Goal: Communication & Community: Answer question/provide support

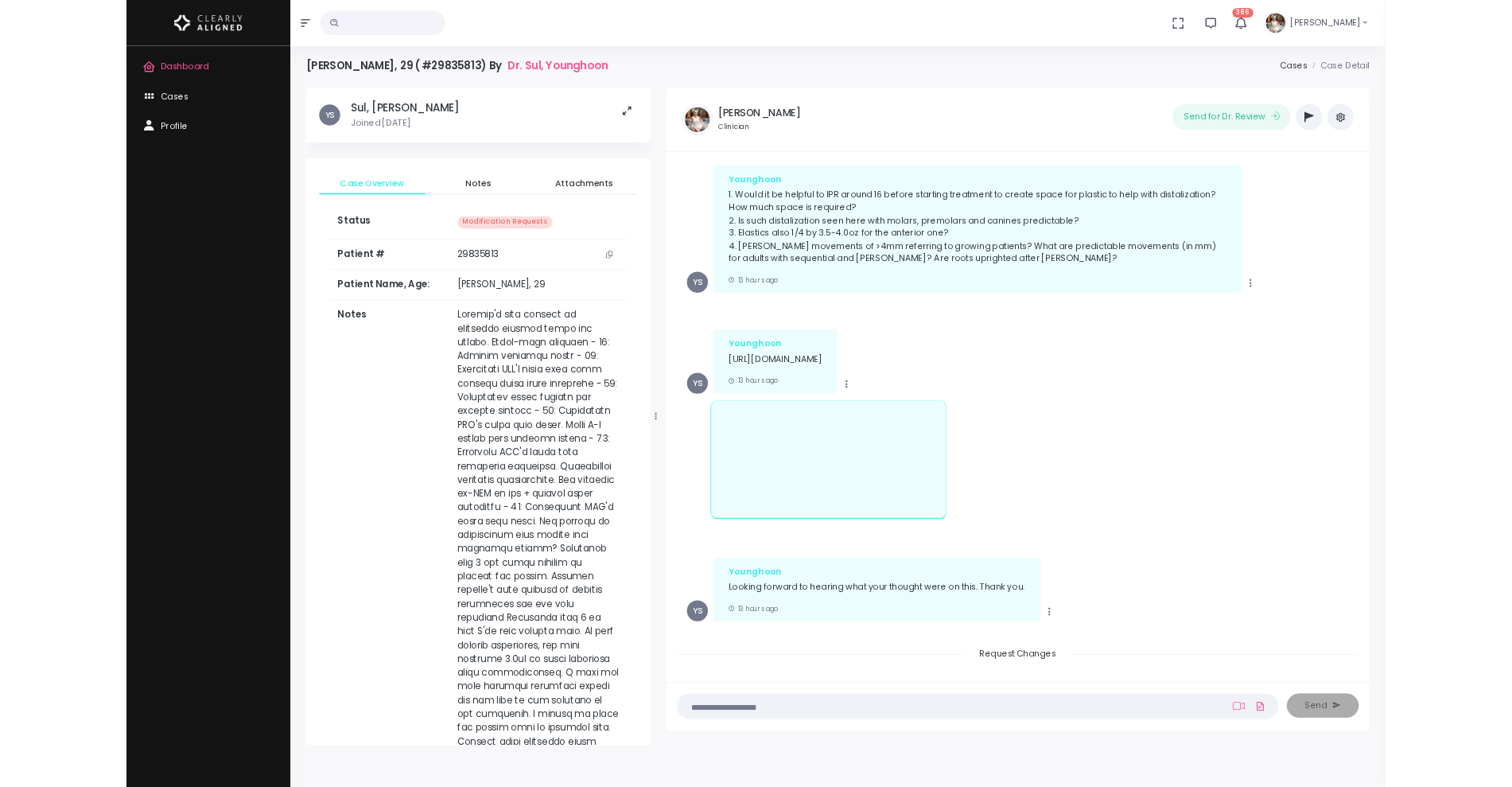
scroll to position [1416, 0]
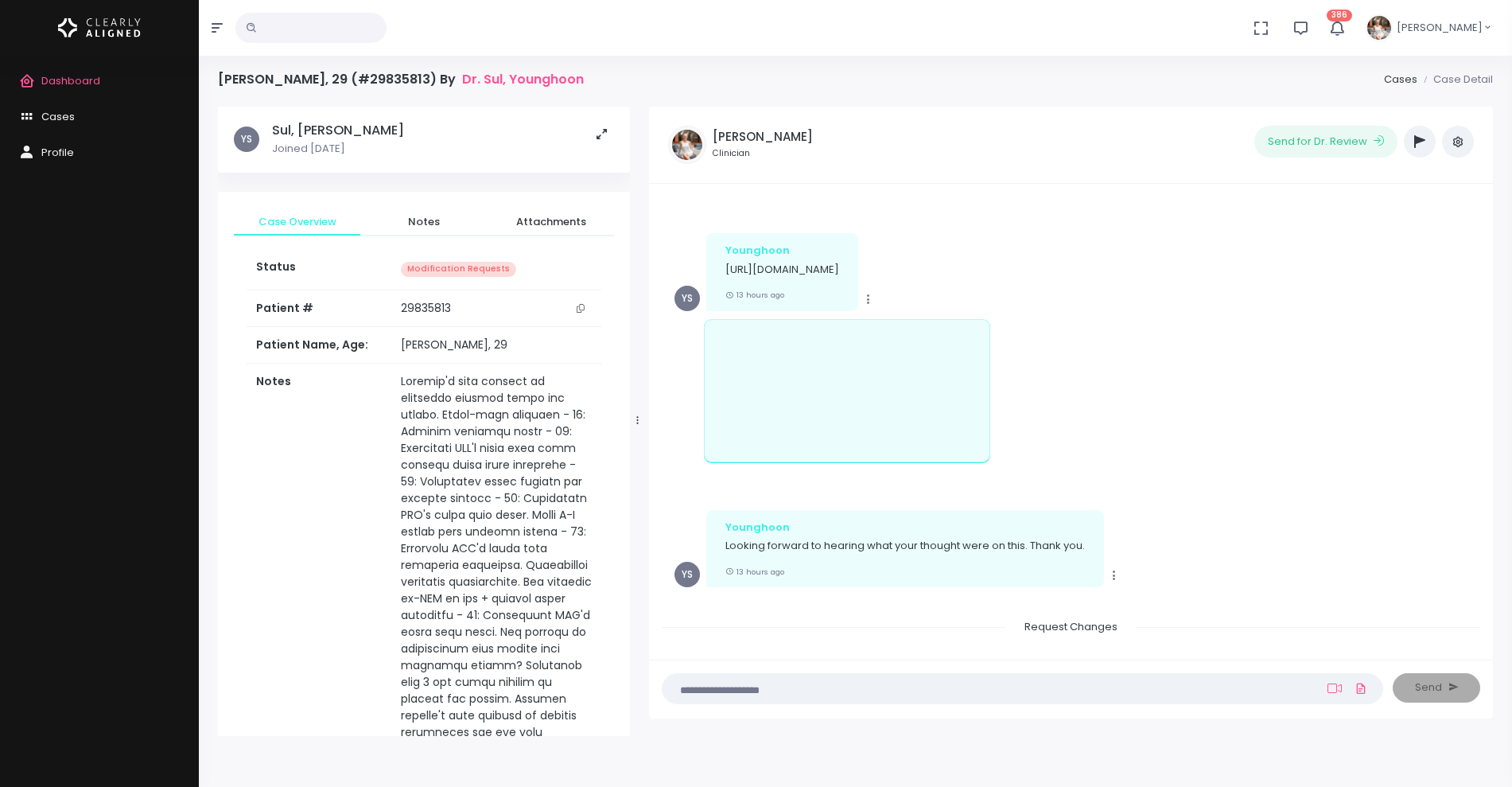
click at [744, 685] on textarea at bounding box center [991, 688] width 638 height 18
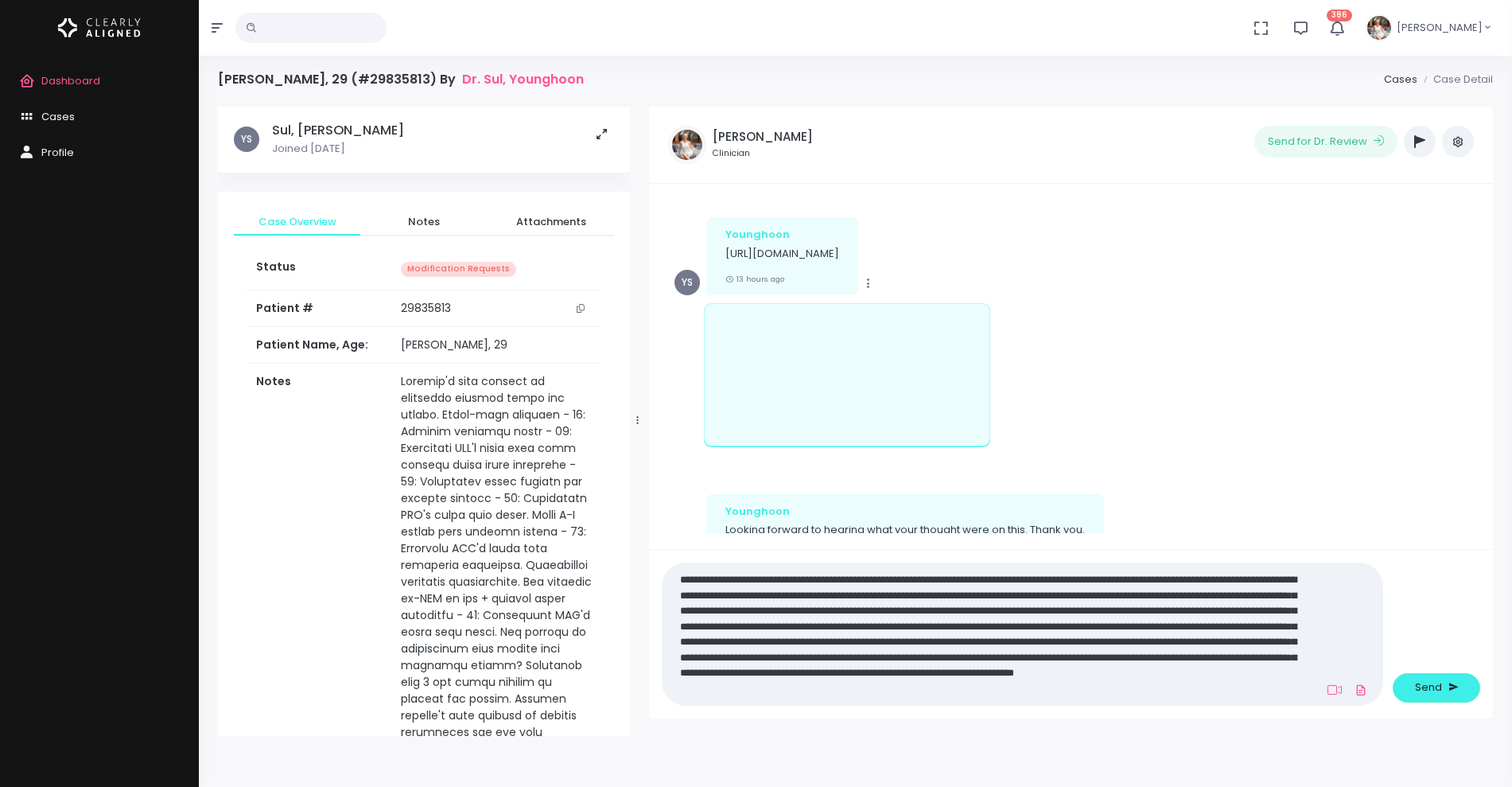
scroll to position [0, 0]
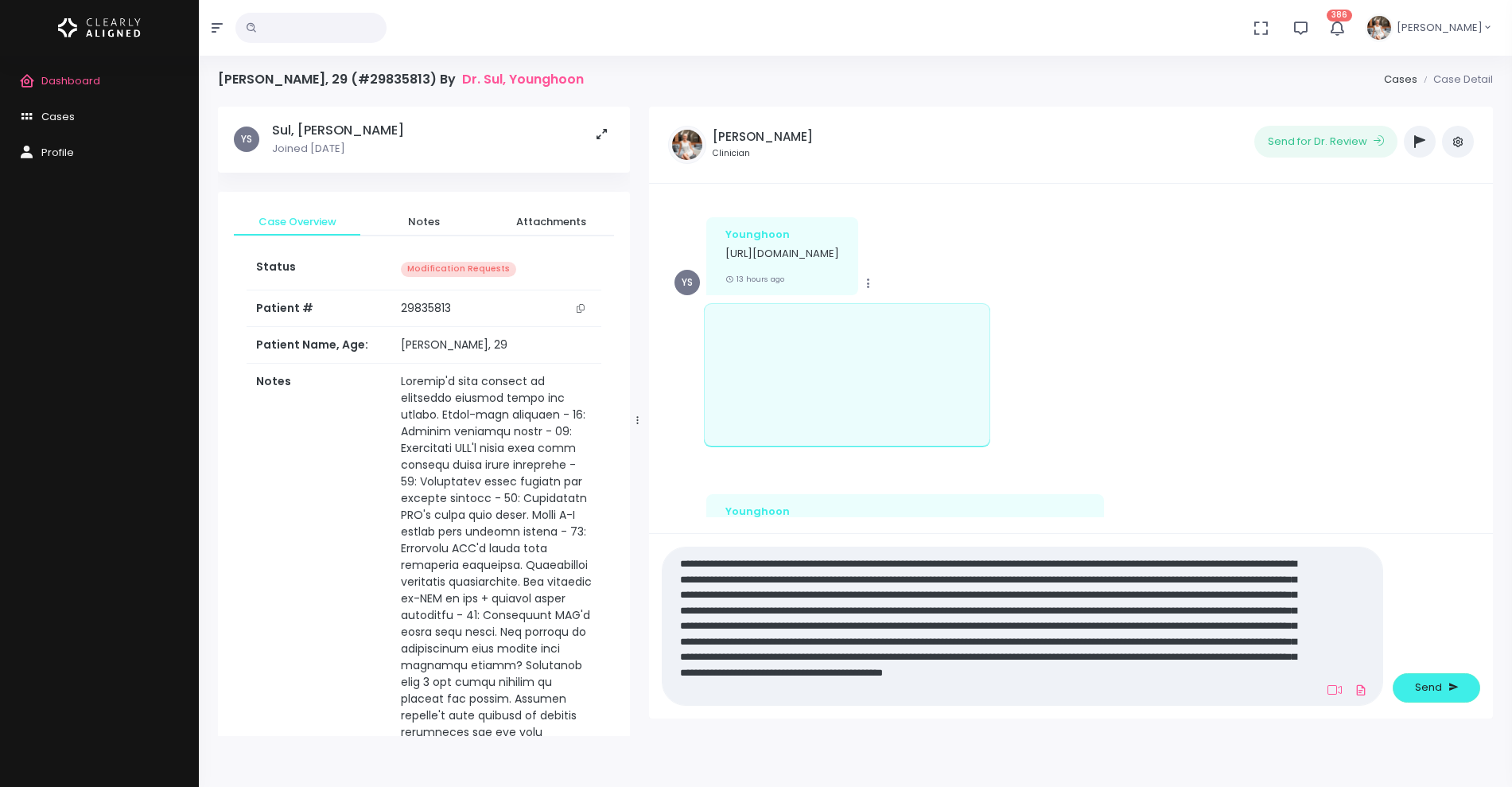
drag, startPoint x: 1289, startPoint y: 696, endPoint x: 597, endPoint y: 503, distance: 718.4
click at [597, 503] on div "YS Sul, [PERSON_NAME] Joined [DATE] Case Overview Notes Attachments Status Modi…" at bounding box center [855, 421] width 1294 height 629
type textarea "**********"
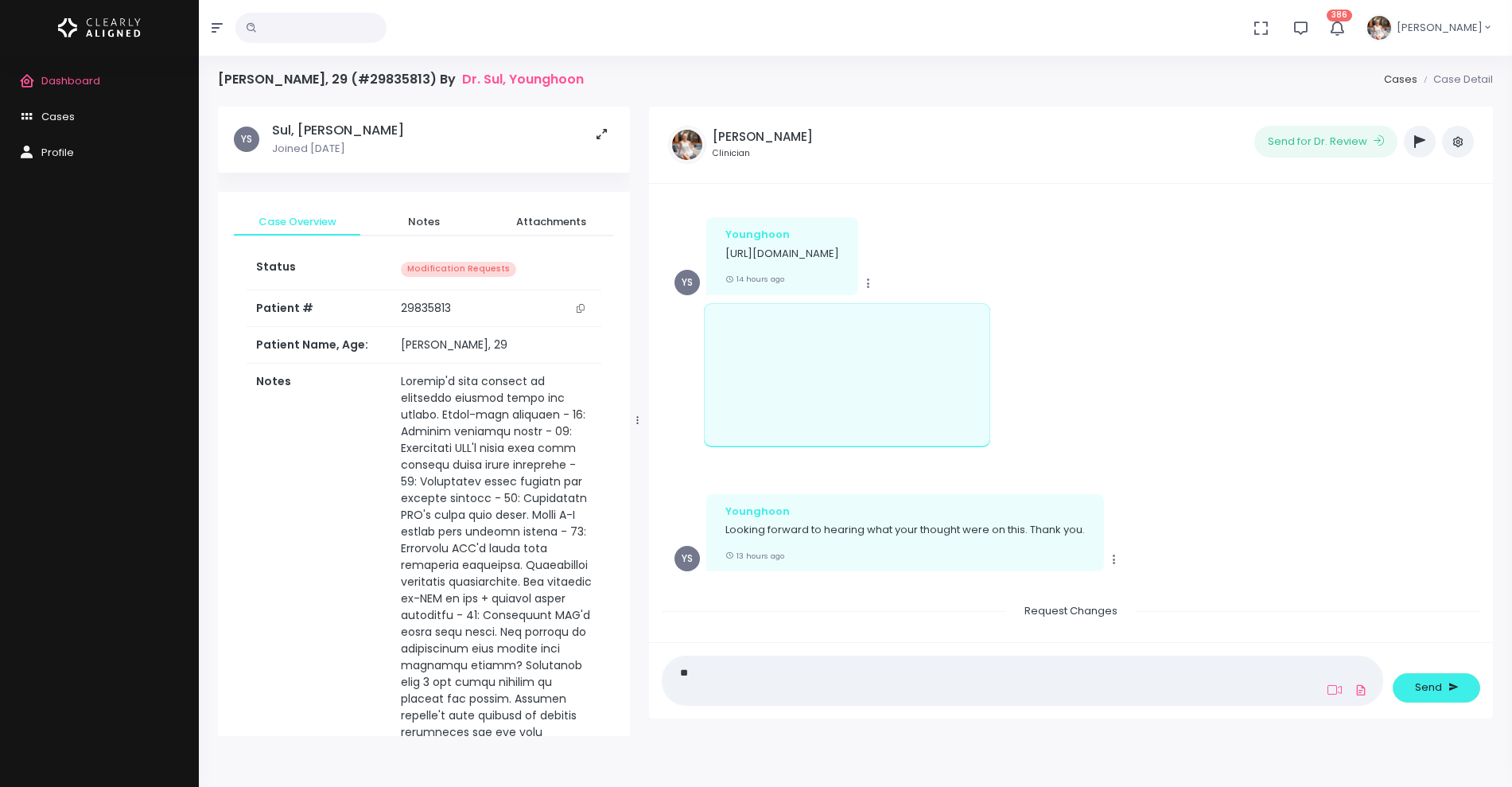
click at [828, 678] on textarea at bounding box center [991, 680] width 638 height 36
paste textarea "**********"
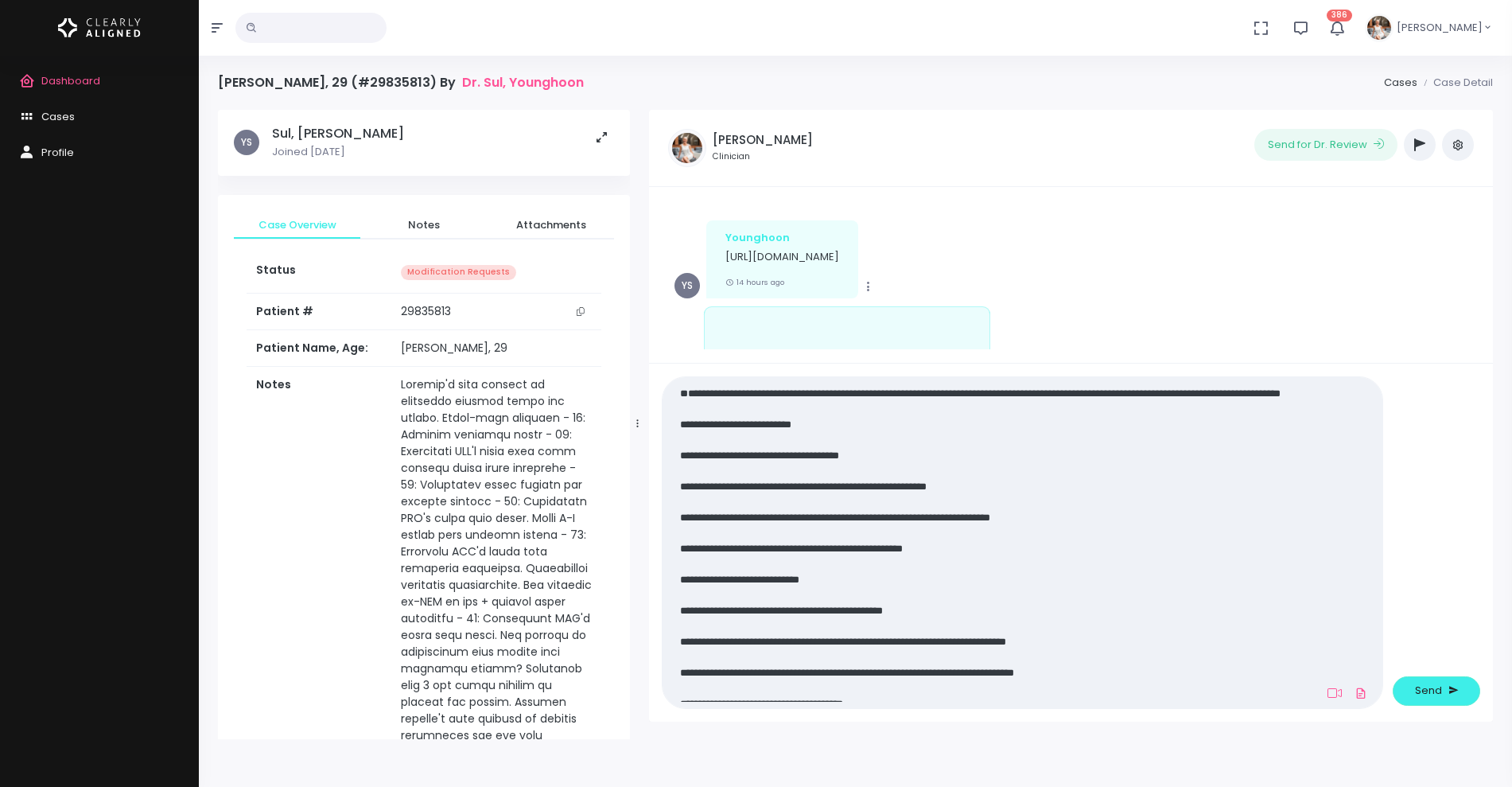
click at [914, 479] on textarea "**********" at bounding box center [991, 543] width 638 height 318
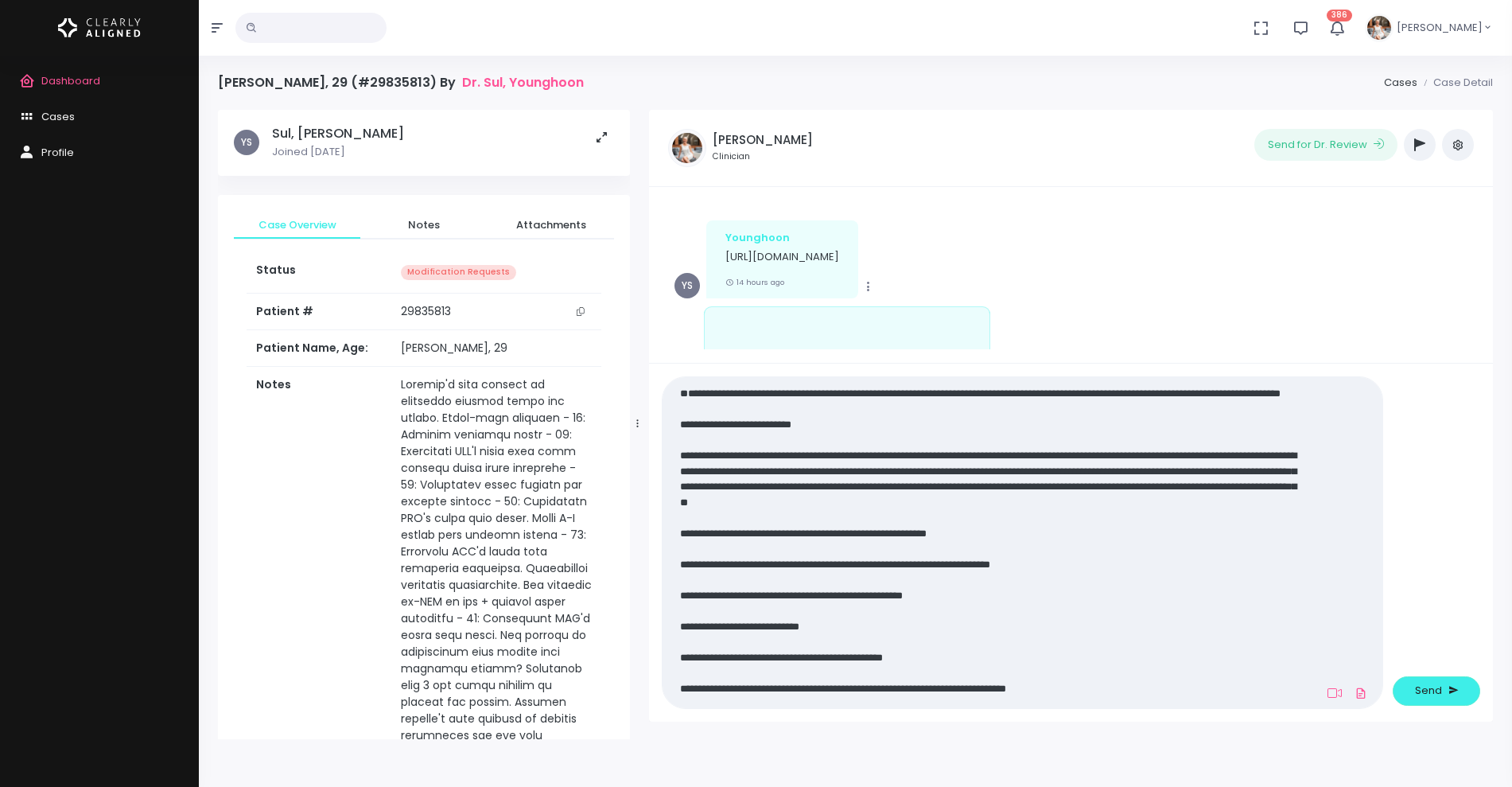
click at [805, 548] on textarea at bounding box center [991, 543] width 638 height 318
click at [1041, 556] on textarea at bounding box center [991, 543] width 638 height 318
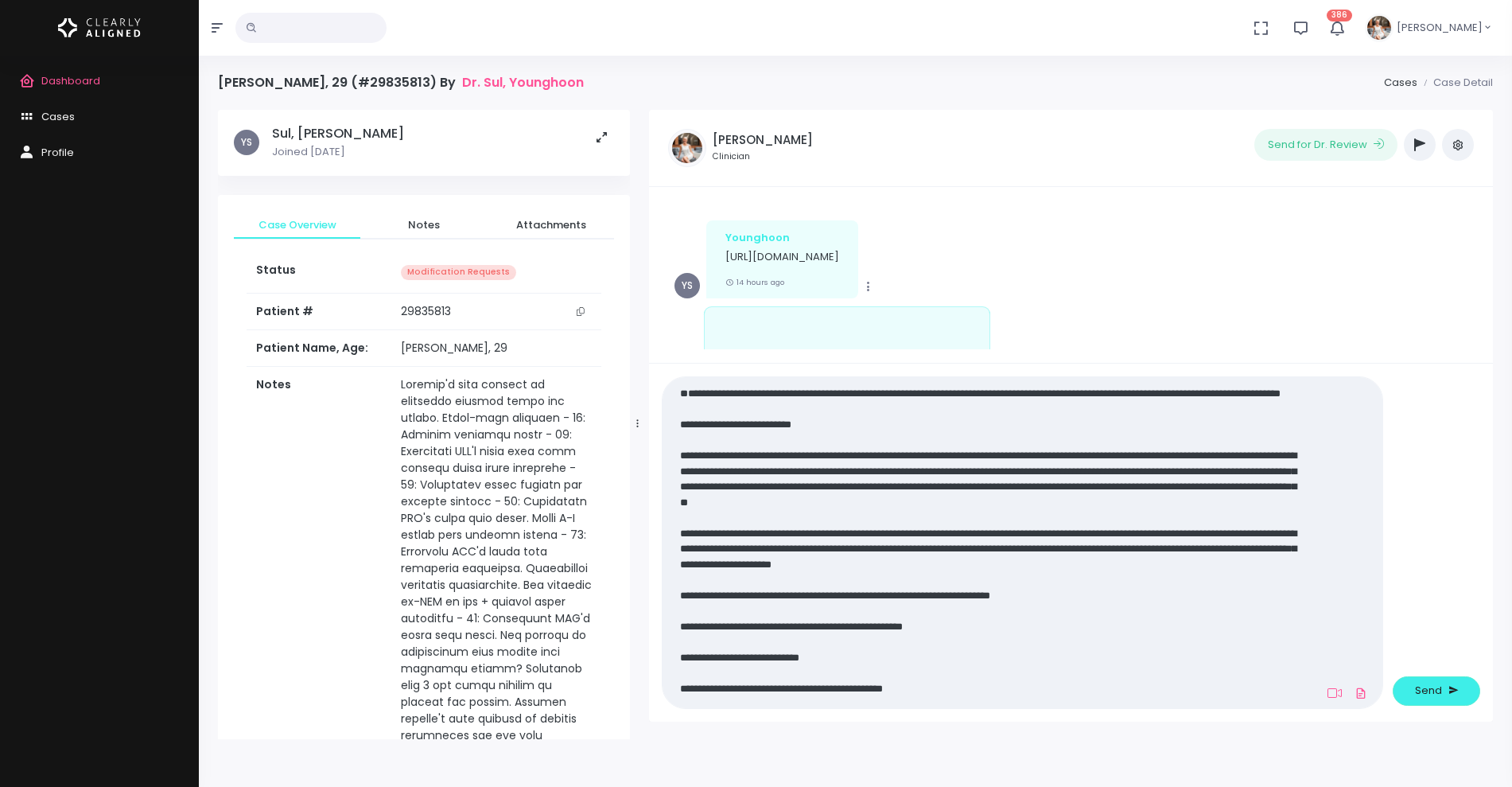
click at [828, 605] on textarea at bounding box center [991, 543] width 638 height 318
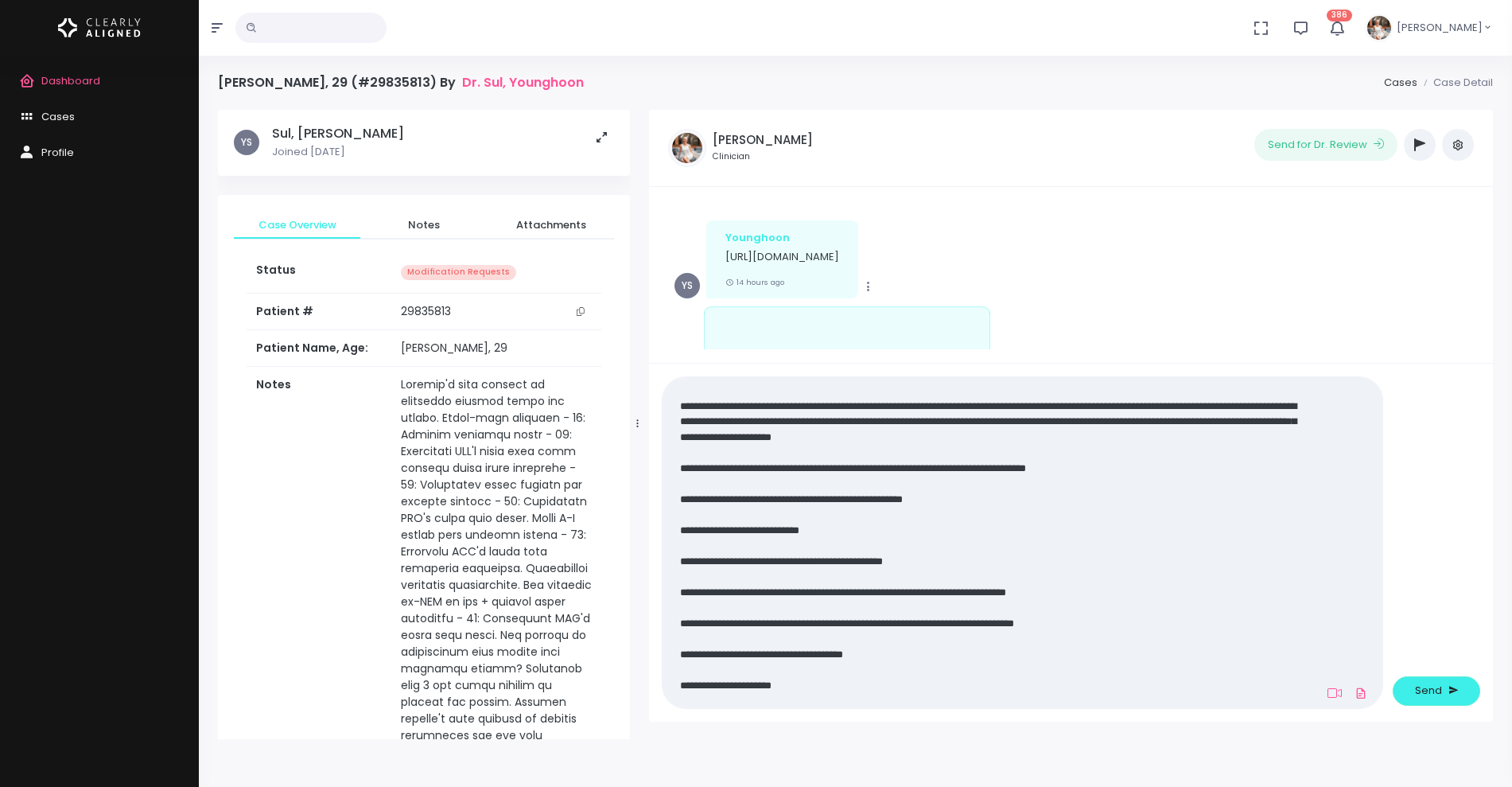
scroll to position [165, 0]
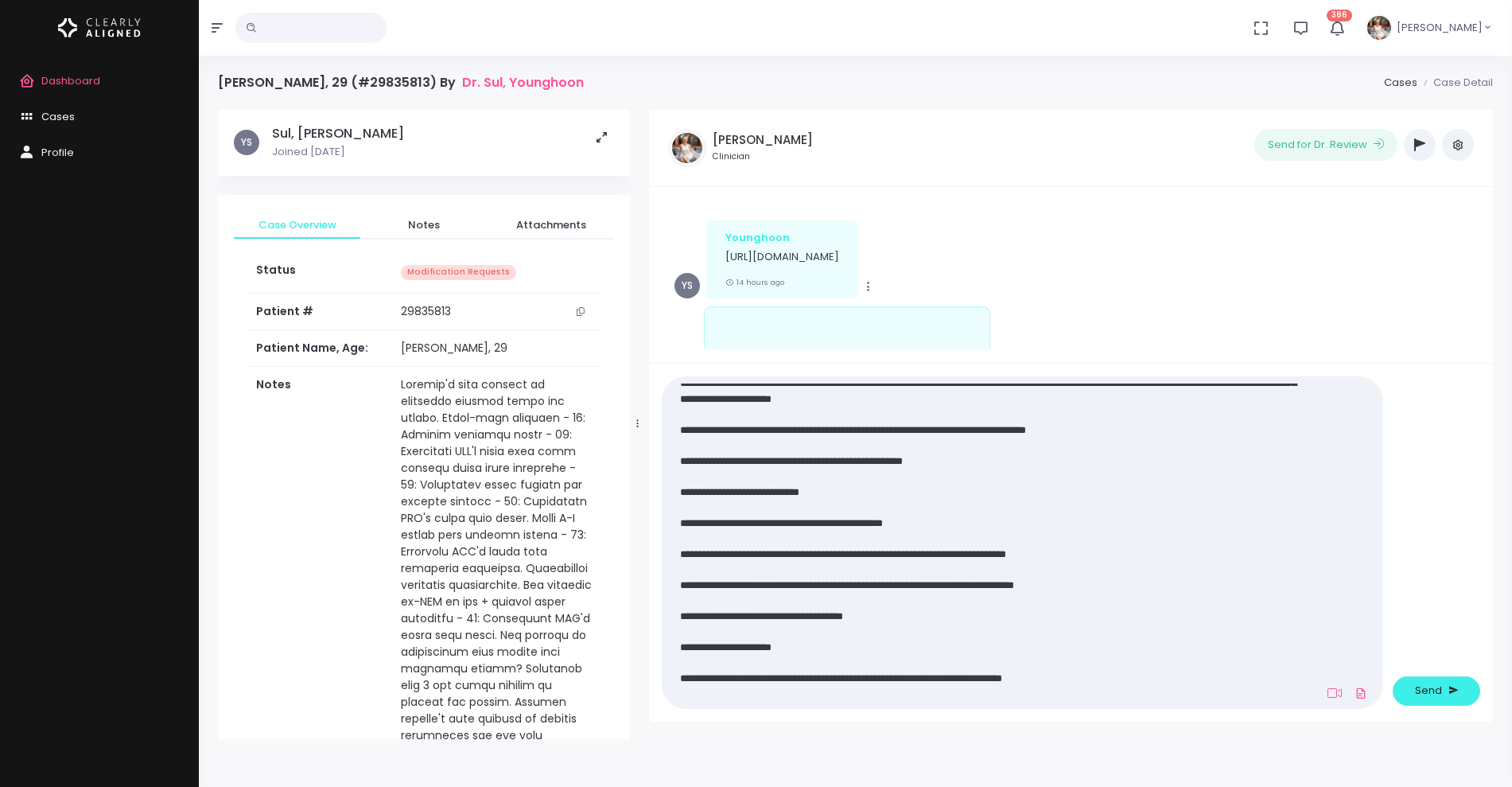
click at [975, 537] on textarea at bounding box center [991, 543] width 638 height 318
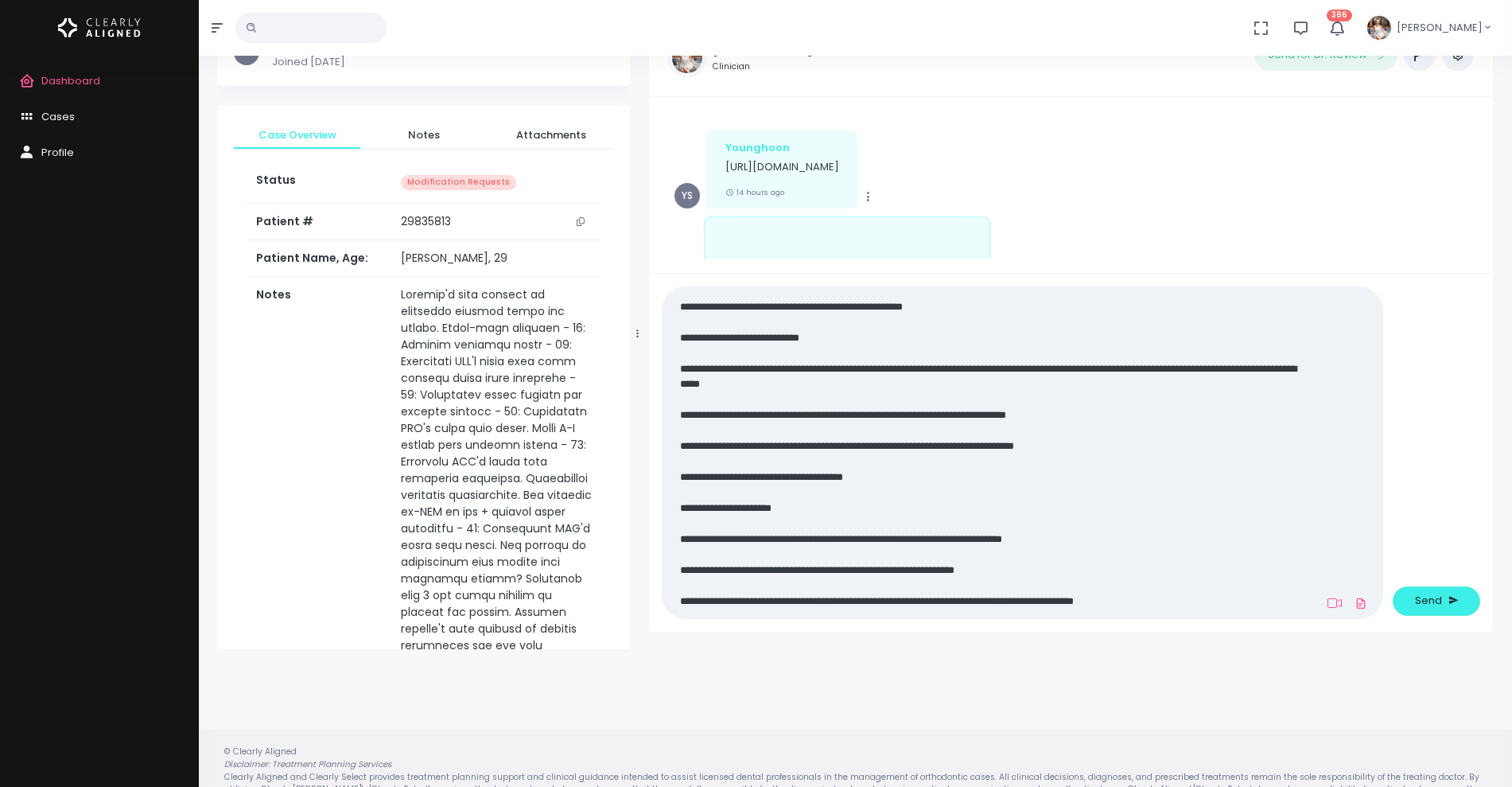
scroll to position [128, 0]
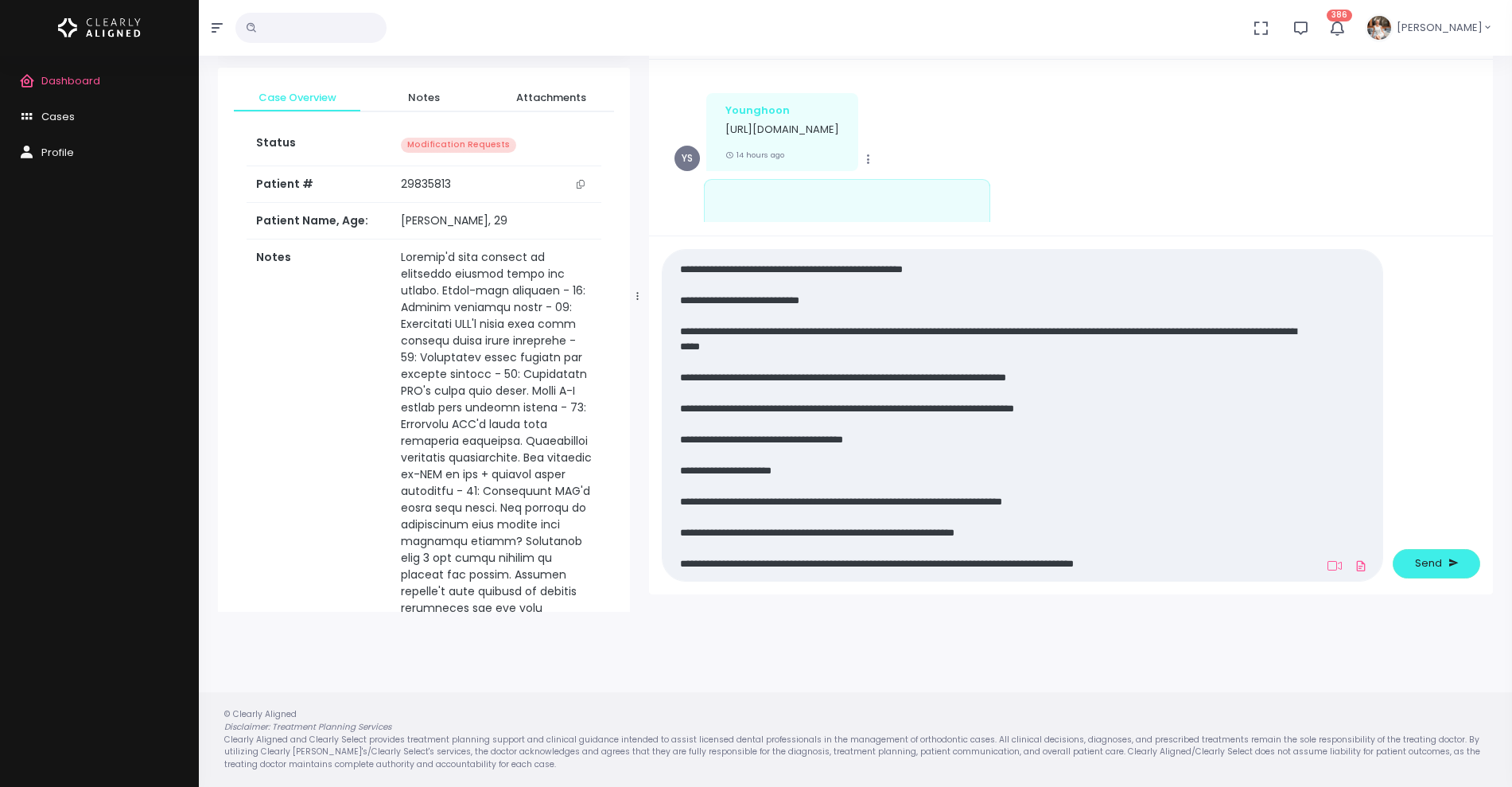
click at [675, 511] on textarea at bounding box center [991, 415] width 638 height 318
click at [677, 499] on textarea at bounding box center [991, 415] width 638 height 318
click at [1115, 504] on textarea at bounding box center [991, 415] width 638 height 318
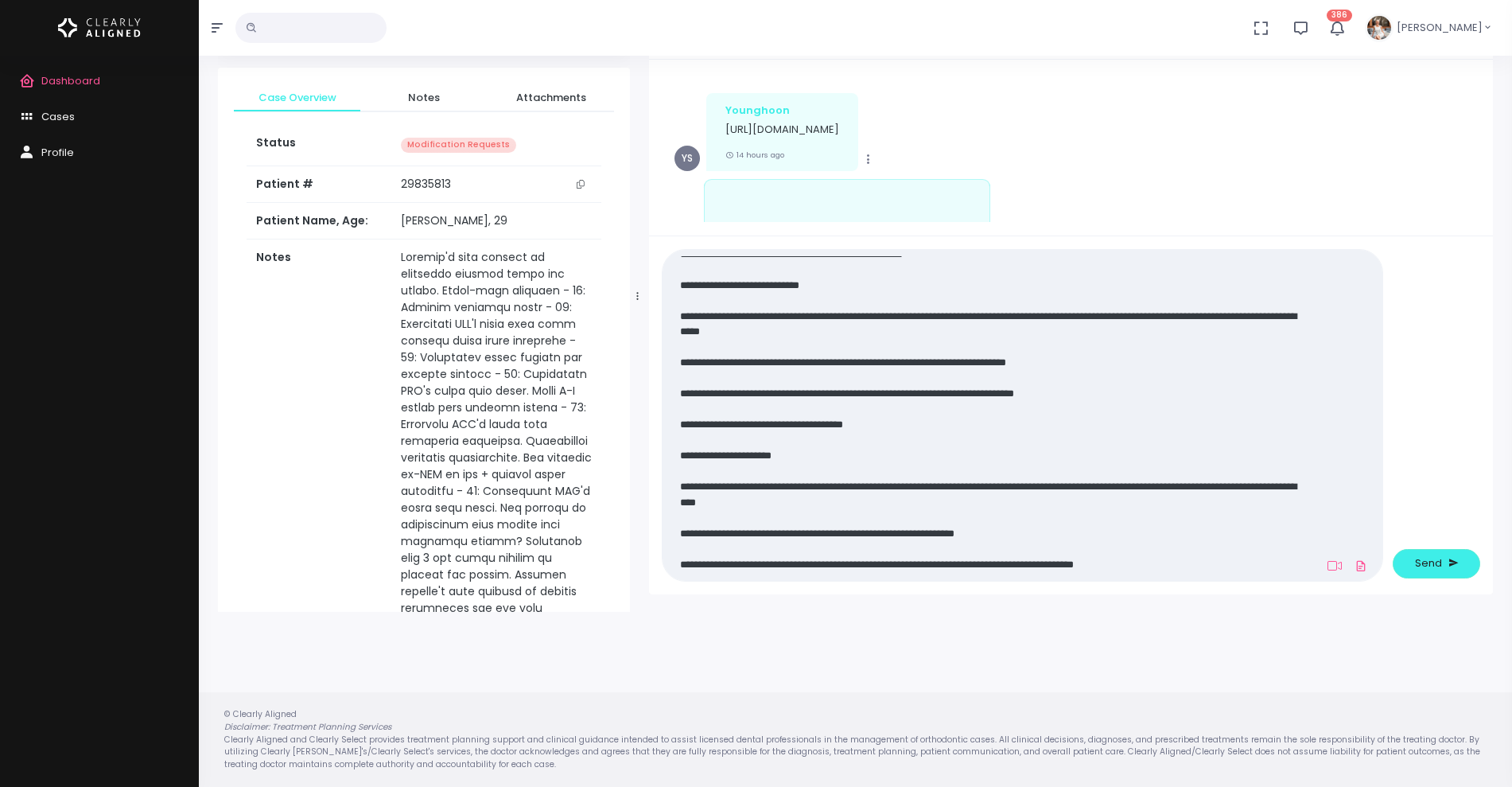
scroll to position [261, 0]
click at [1185, 568] on textarea at bounding box center [991, 415] width 638 height 318
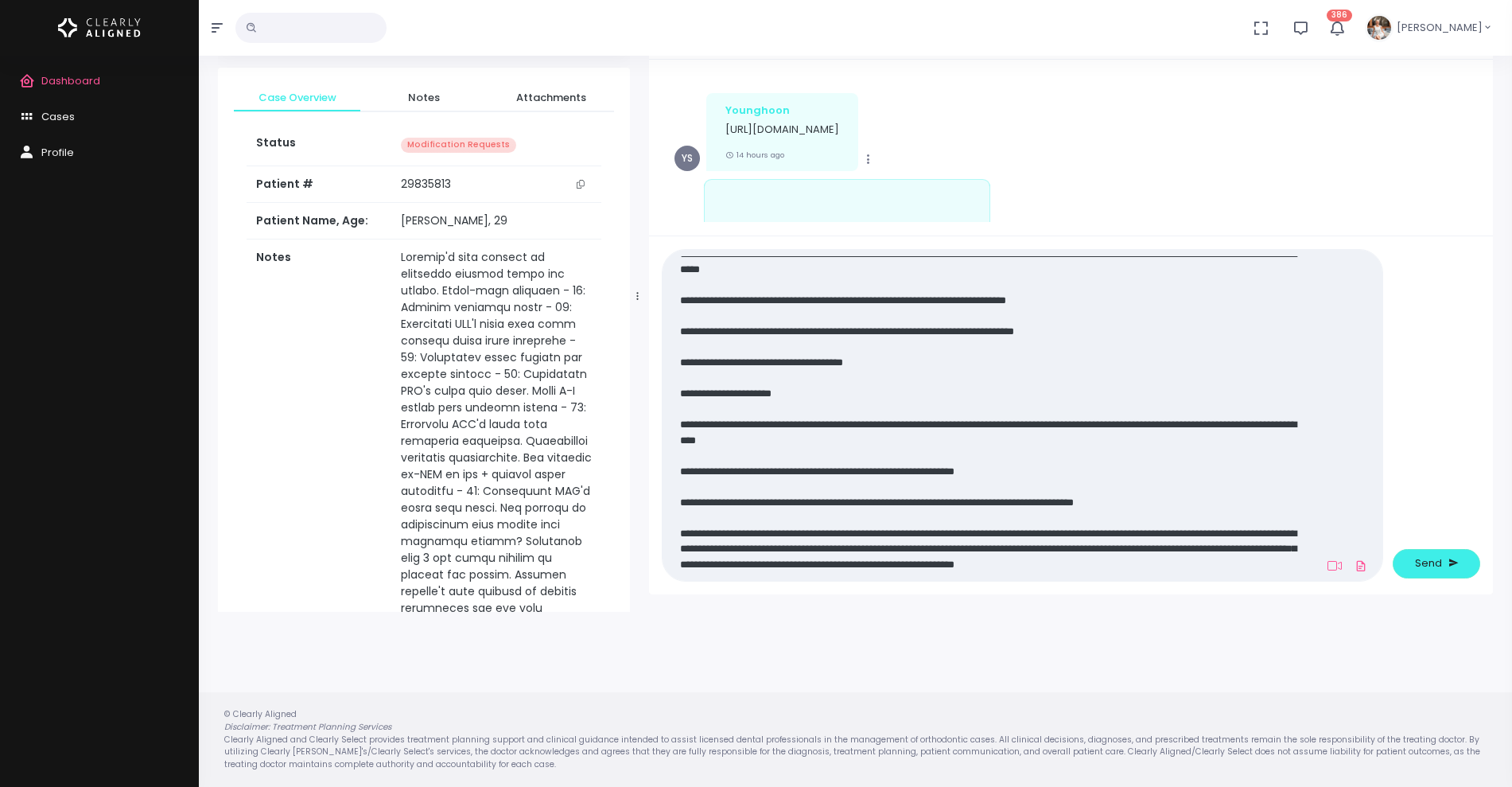
scroll to position [336, 0]
type textarea "**********"
click at [1436, 560] on span "Send" at bounding box center [1428, 564] width 27 height 16
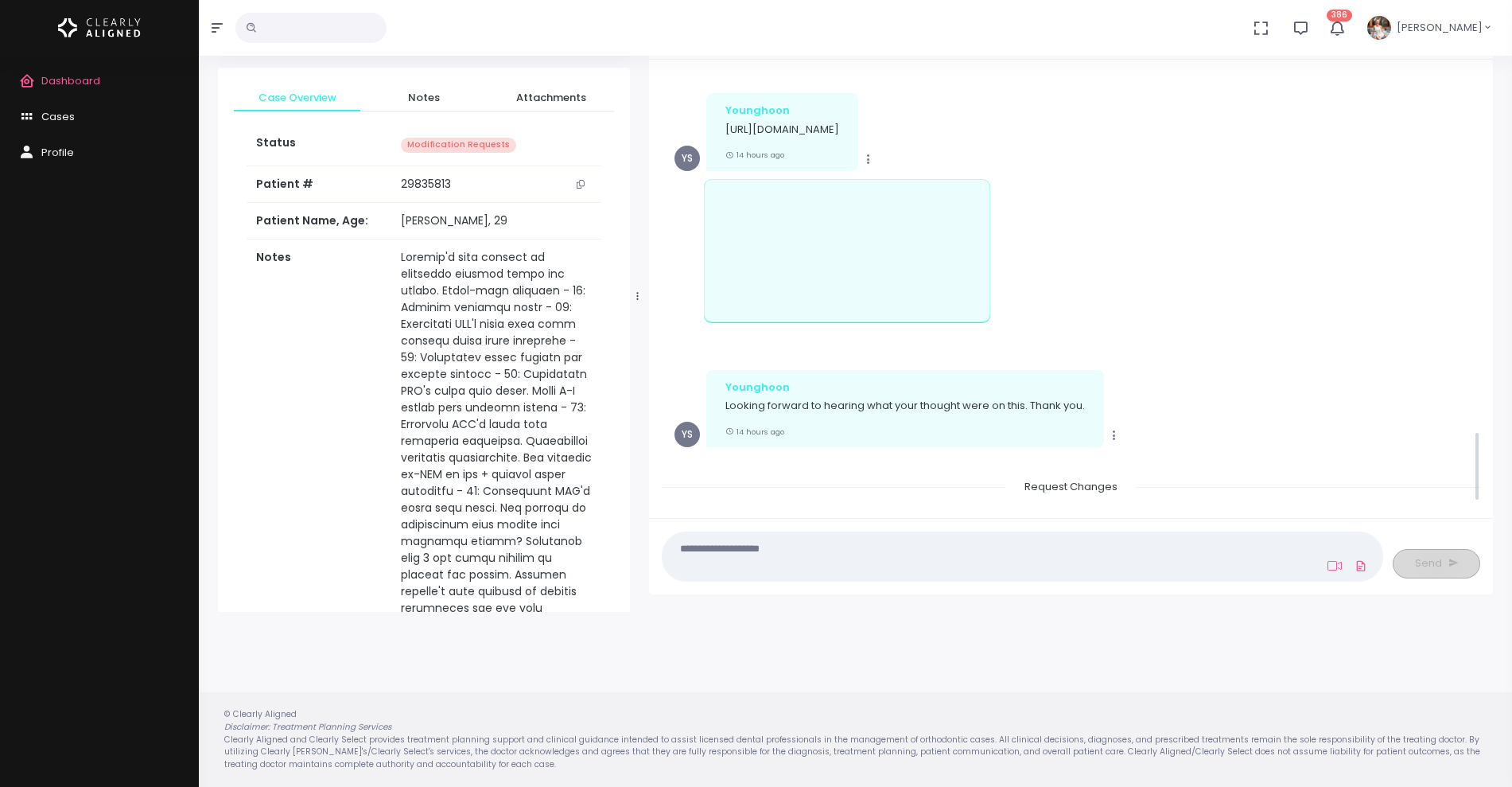
scroll to position [2206, 0]
